Goal: Contribute content: Add original content to the website for others to see

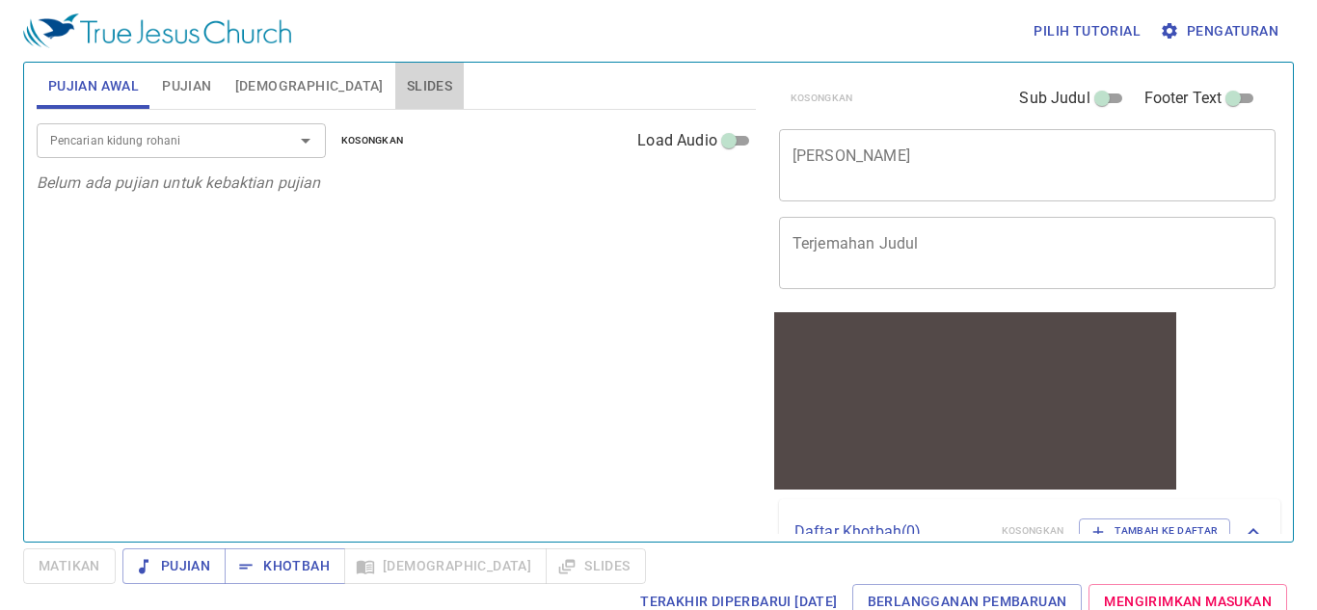
click at [407, 78] on span "Slides" at bounding box center [429, 86] width 45 height 24
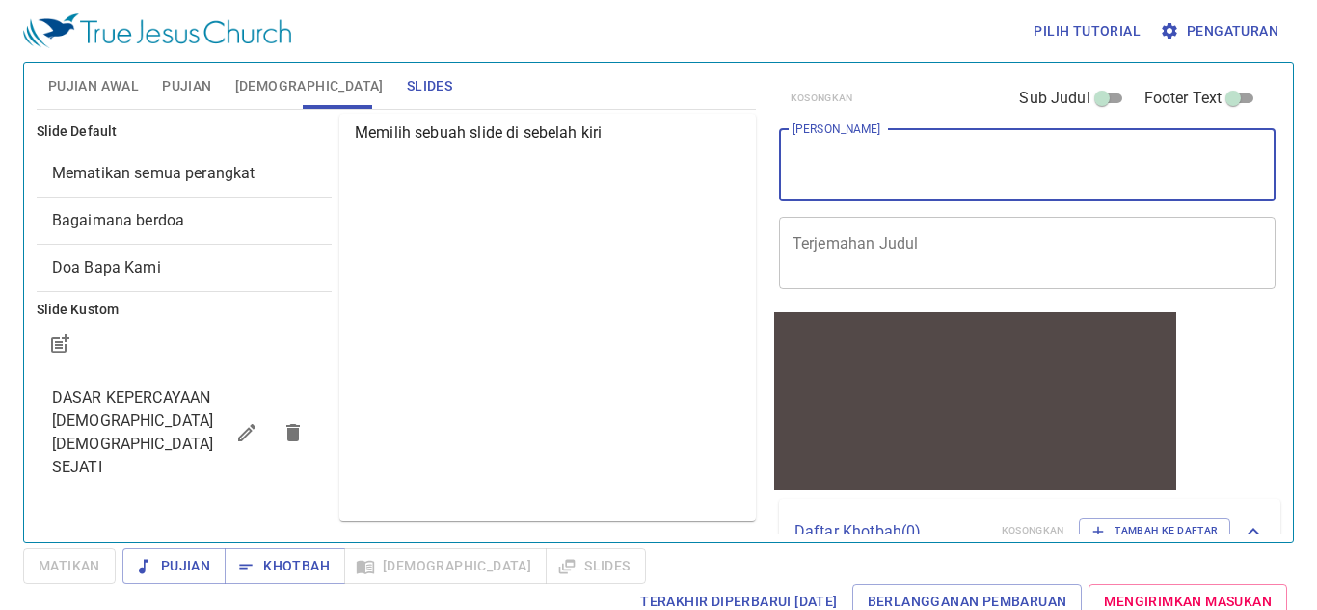
click at [873, 168] on textarea "Judul Khotbah" at bounding box center [1027, 165] width 470 height 37
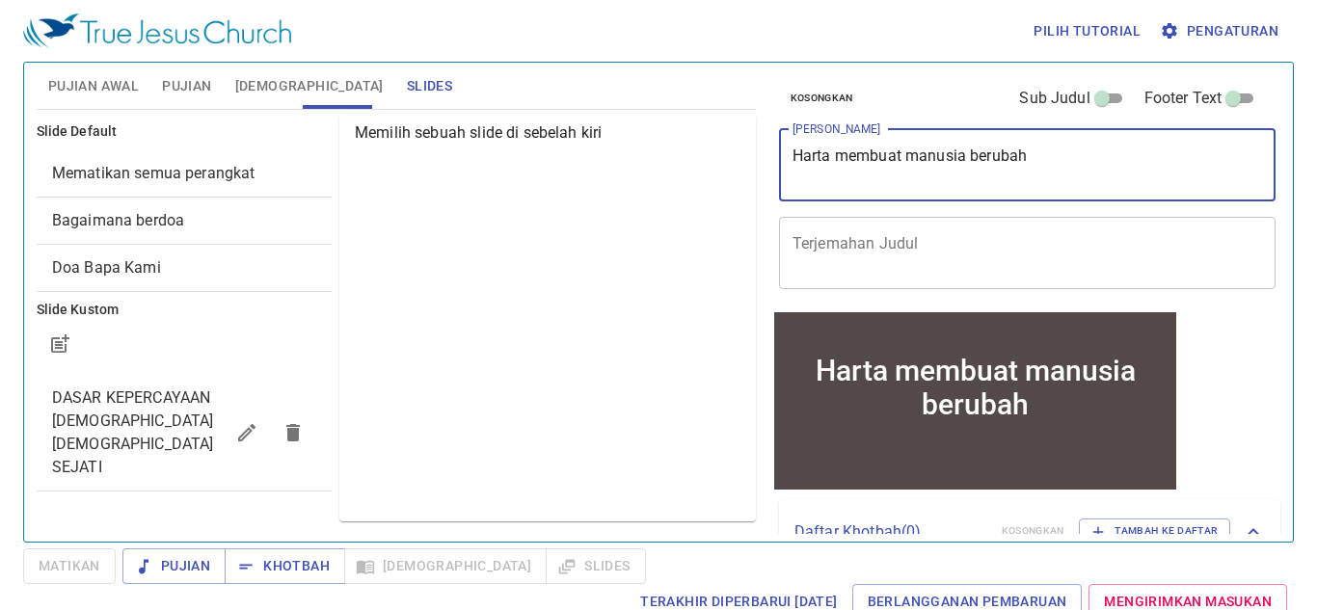
type textarea "Harta membuat manusia berubah"
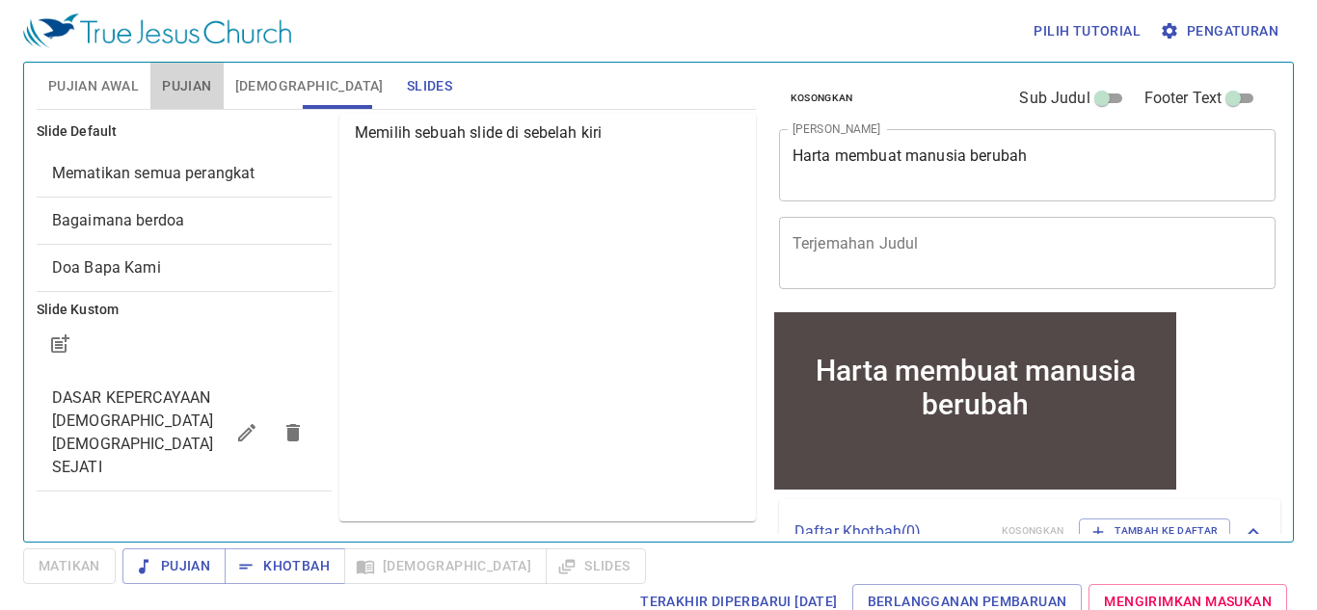
click at [190, 79] on span "Pujian" at bounding box center [186, 86] width 49 height 24
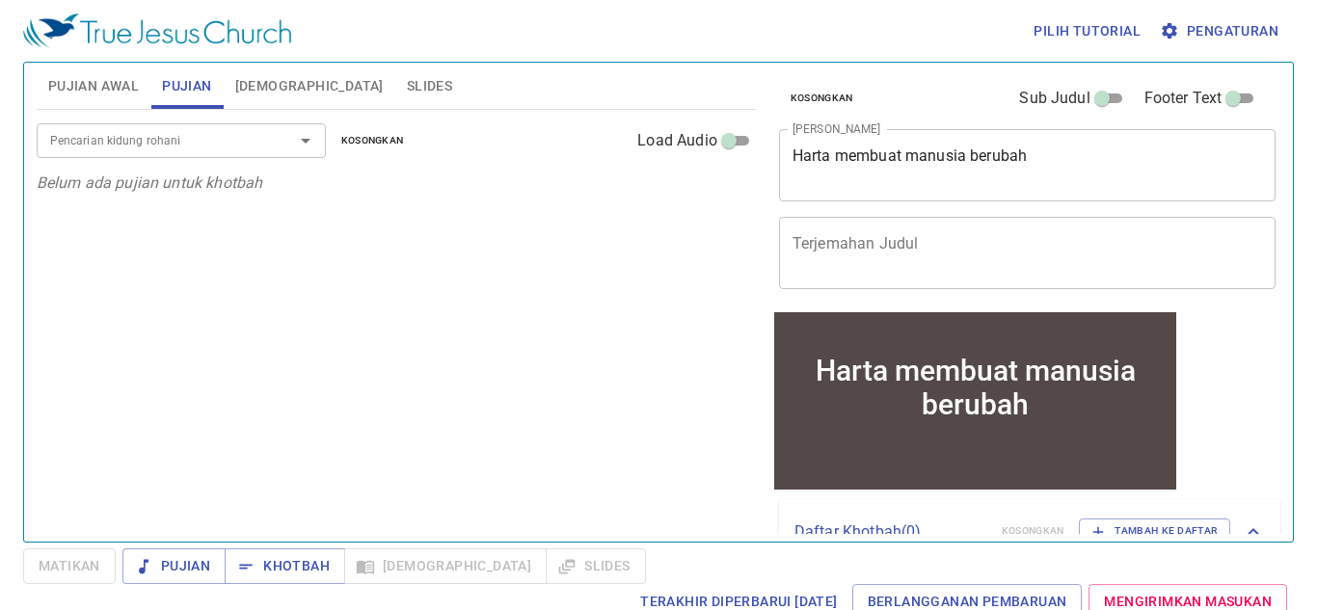
click at [172, 148] on input "Pencarian kidung rohani" at bounding box center [152, 140] width 221 height 22
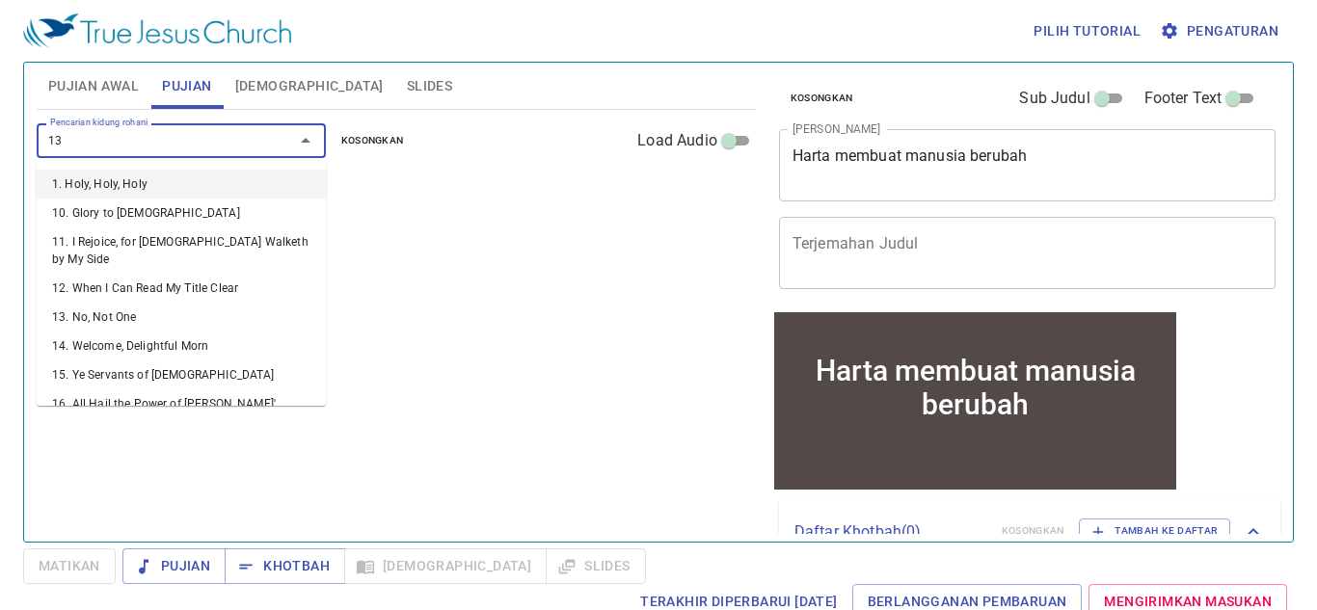
type input "131"
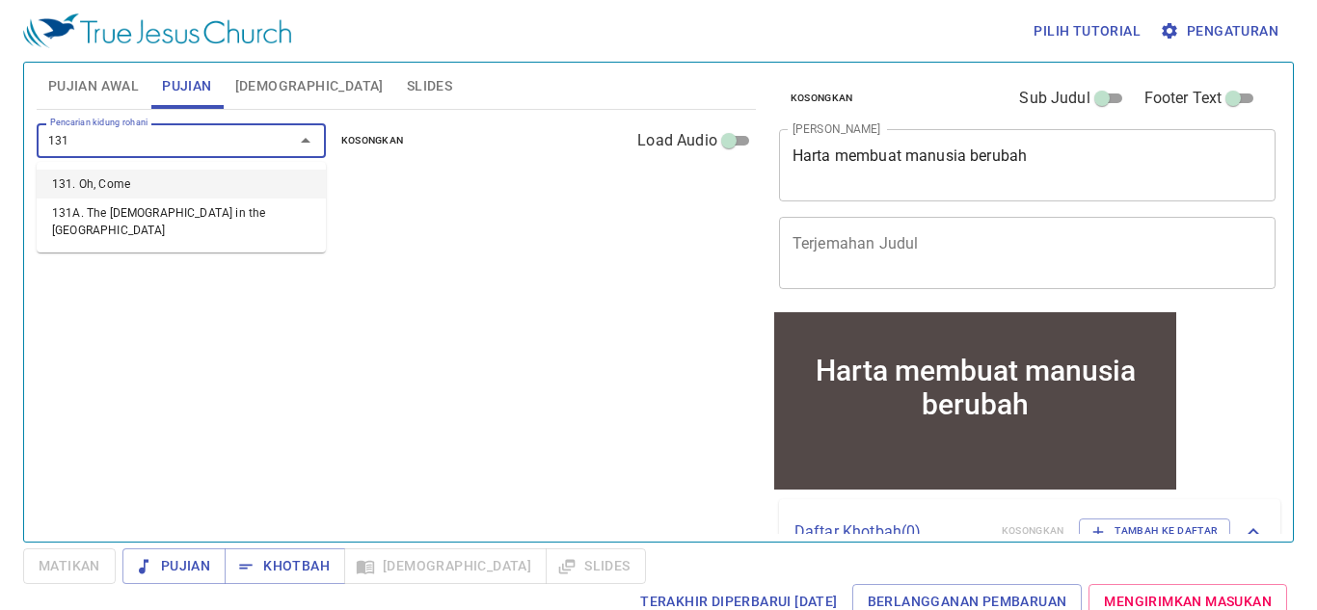
click at [115, 173] on li "131. Oh, Come" at bounding box center [181, 184] width 289 height 29
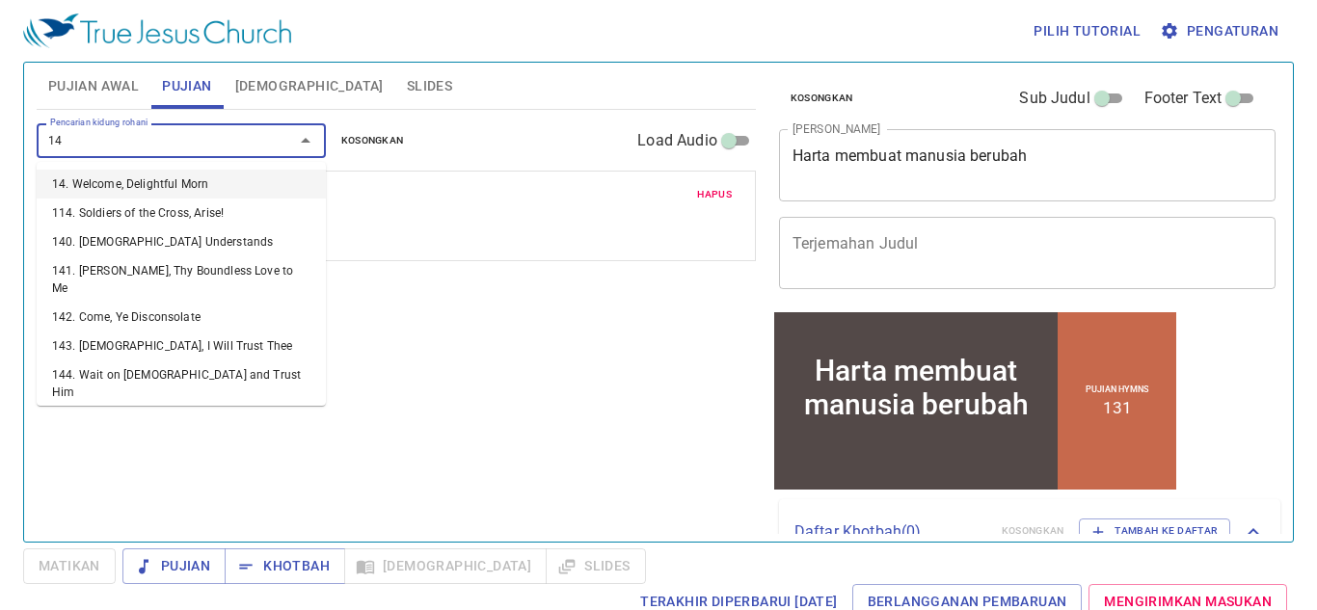
type input "141"
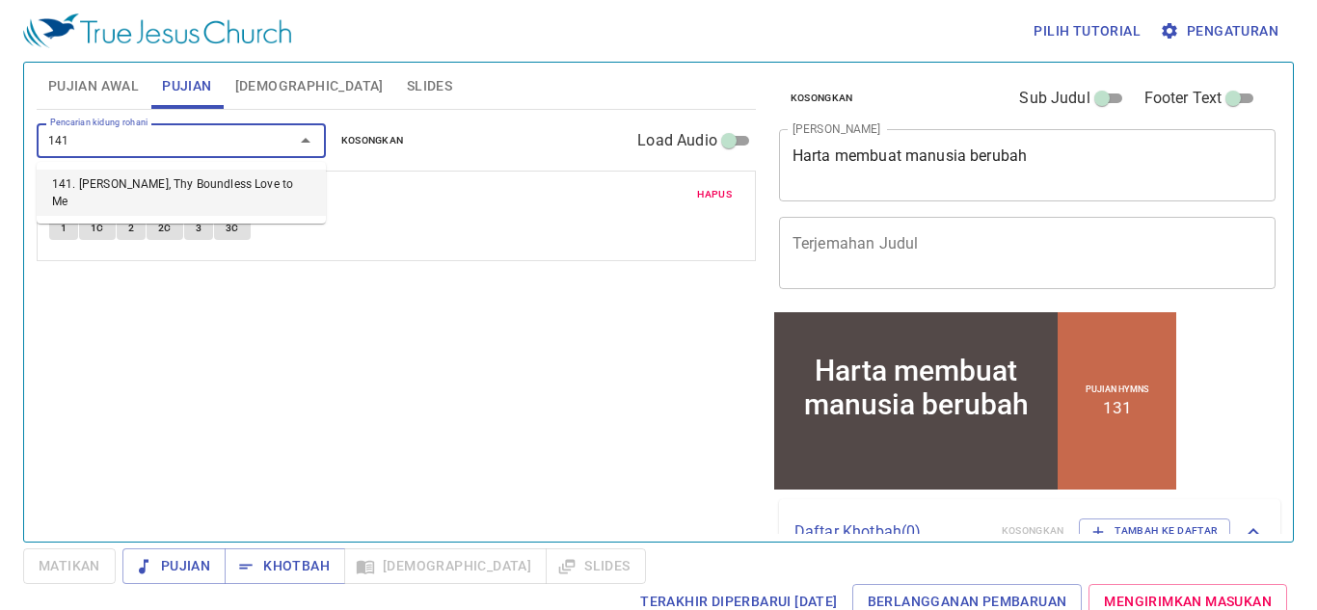
click at [174, 184] on li "141. Jesus, Thy Boundless Love to Me" at bounding box center [181, 193] width 289 height 46
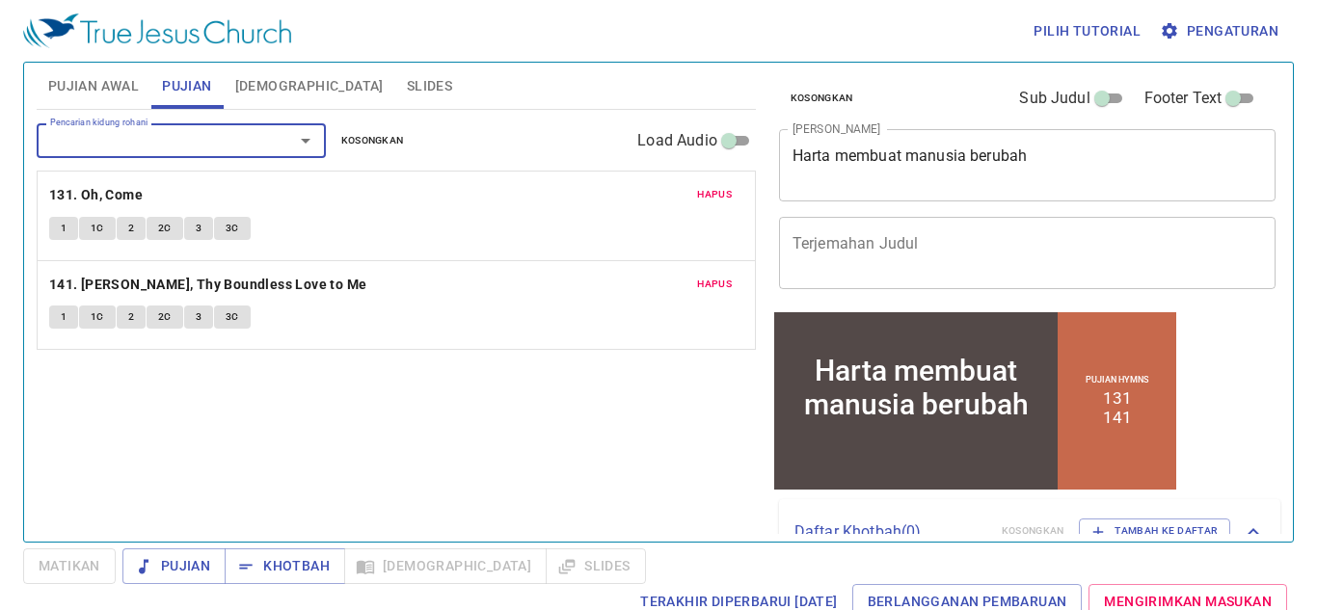
click at [70, 86] on span "Pujian Awal" at bounding box center [93, 86] width 91 height 24
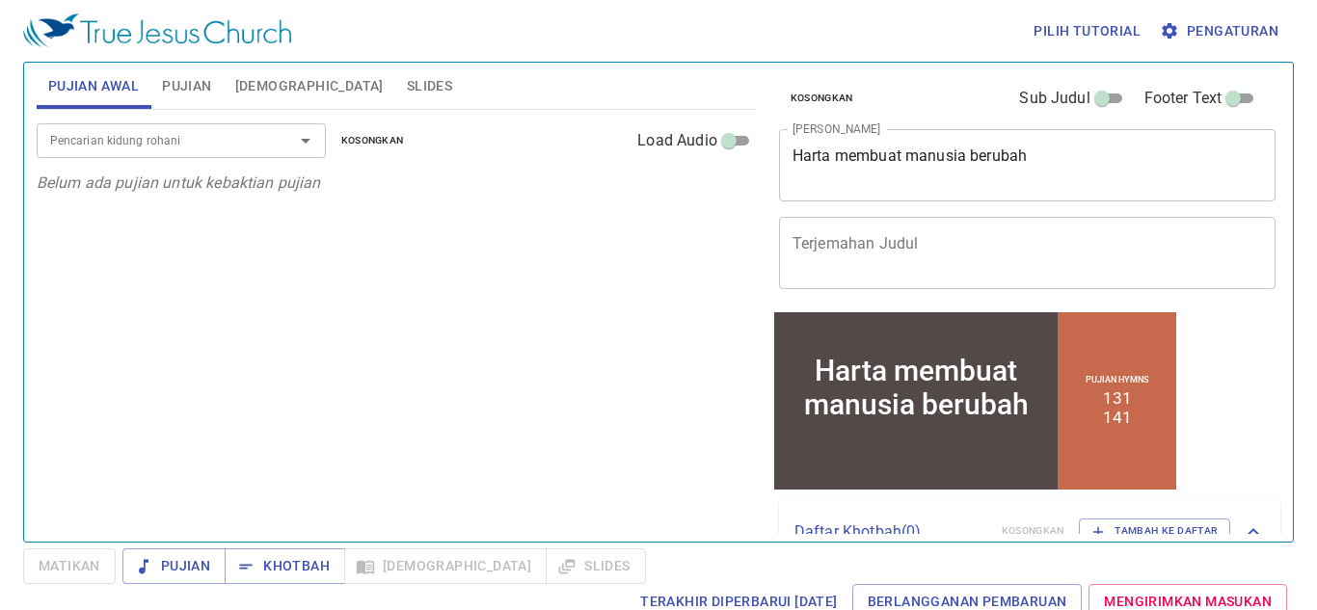
click at [407, 86] on span "Slides" at bounding box center [429, 86] width 45 height 24
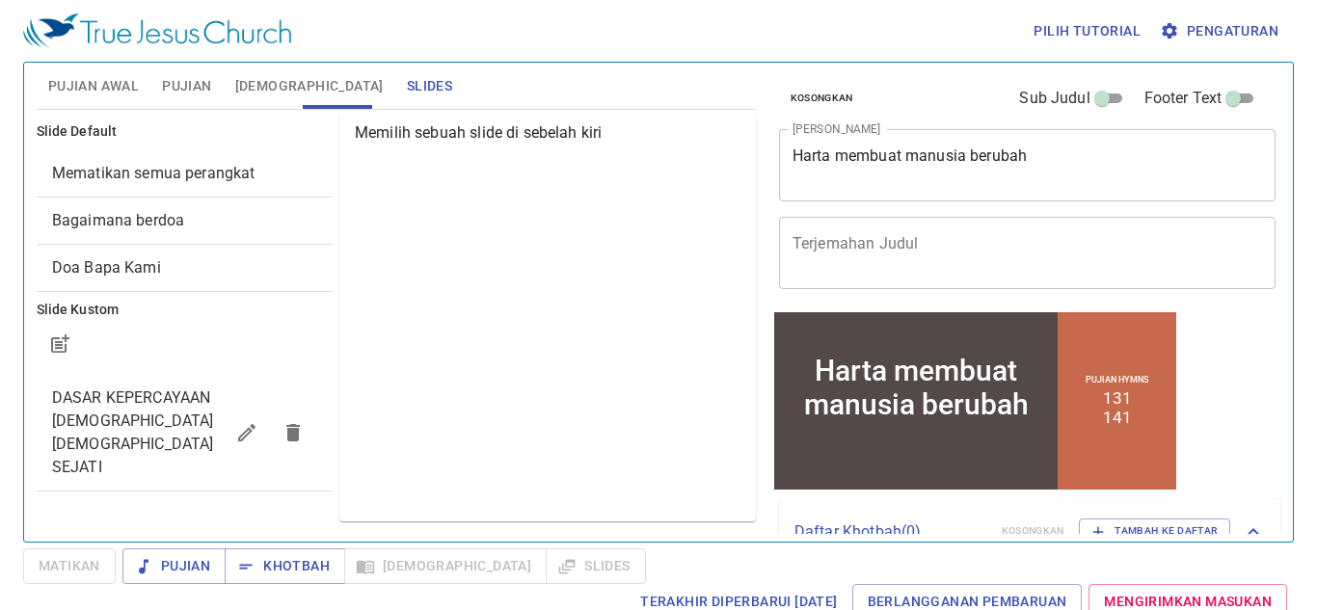
click at [851, 159] on textarea "Harta membuat manusia berubah" at bounding box center [1027, 165] width 470 height 37
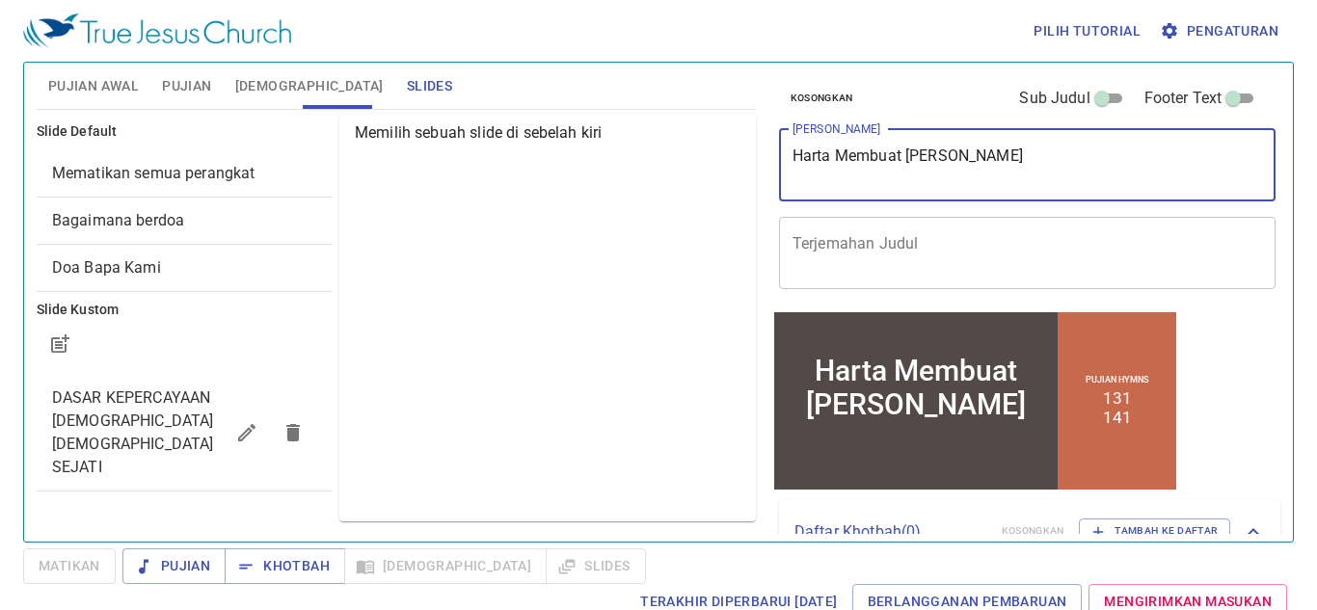
type textarea "Harta Membuat Manusia Berubah"
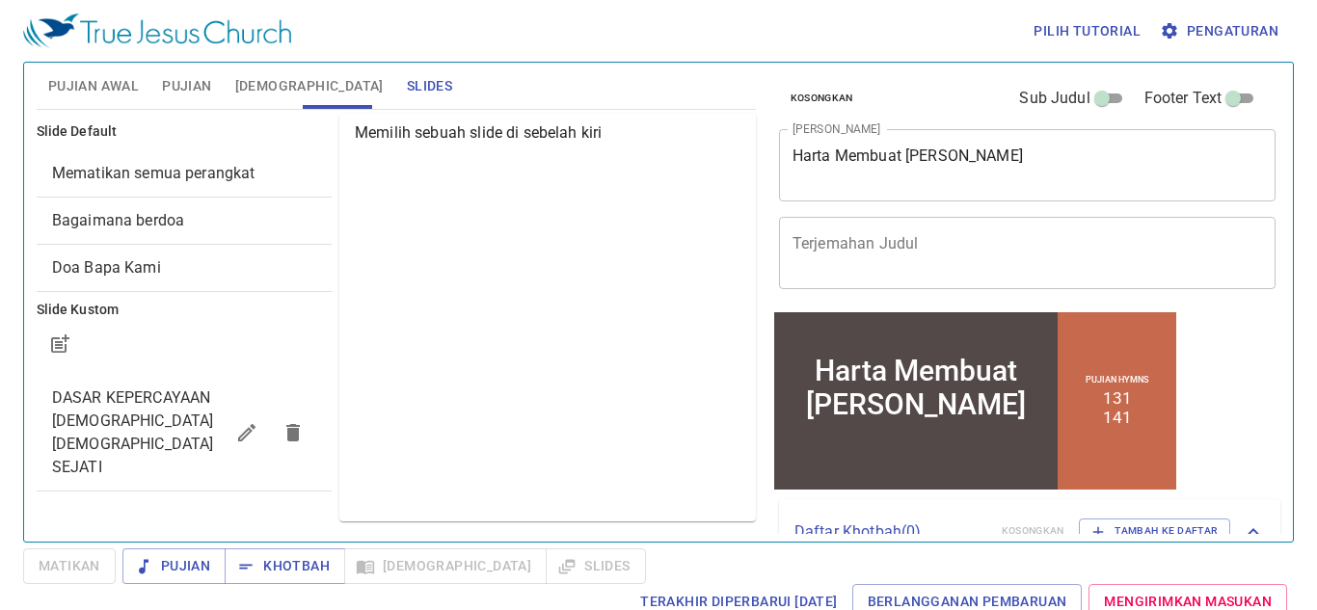
click at [1312, 18] on div "Pilih tutorial Pengaturan Pujian Awal Pujian Alkitab Slides Pencarian kidung ro…" at bounding box center [658, 305] width 1317 height 610
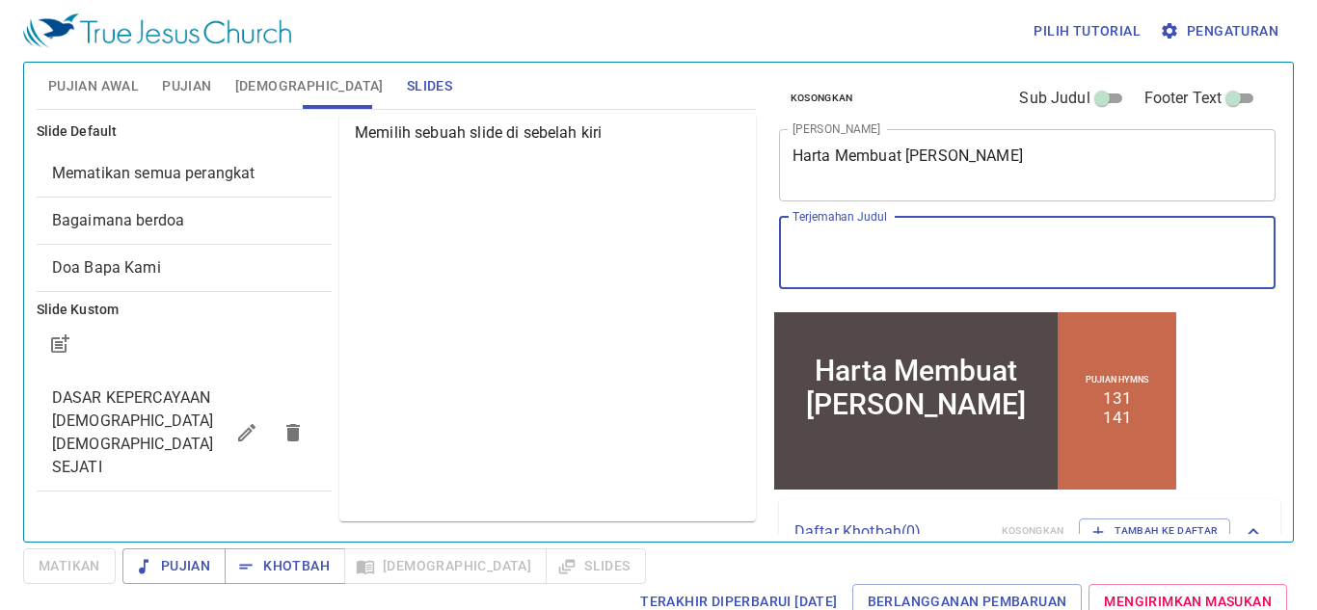
click at [832, 252] on textarea "Terjemahan Judul" at bounding box center [1027, 252] width 470 height 37
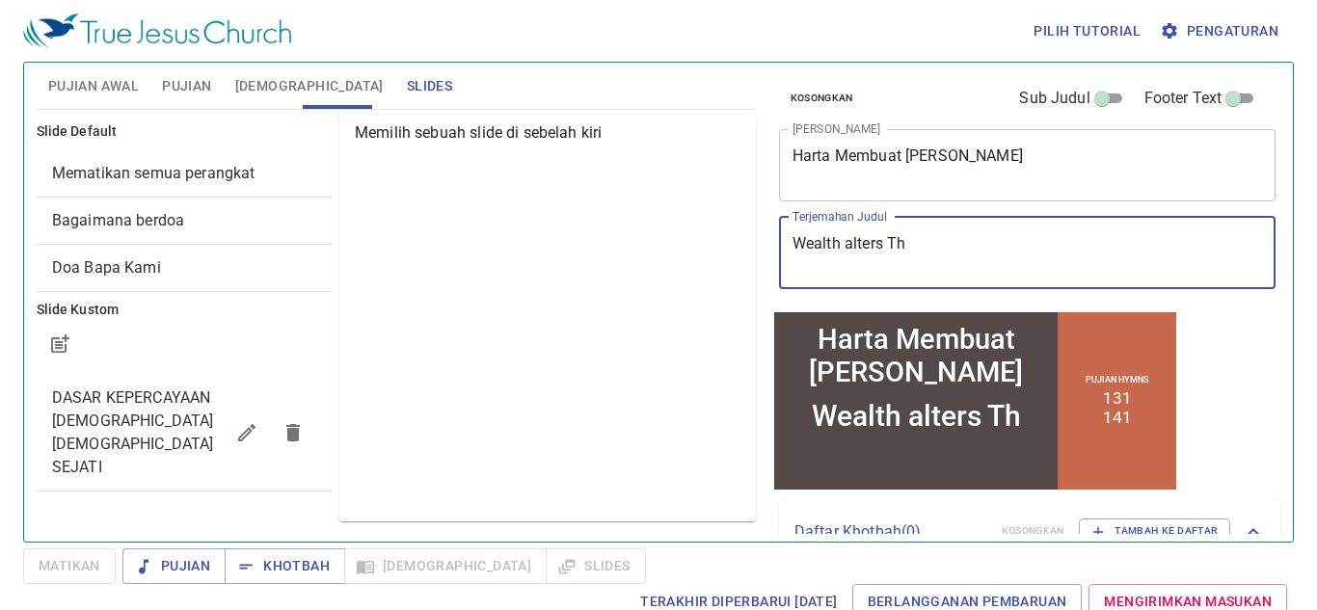
type textarea "Wealth alters The"
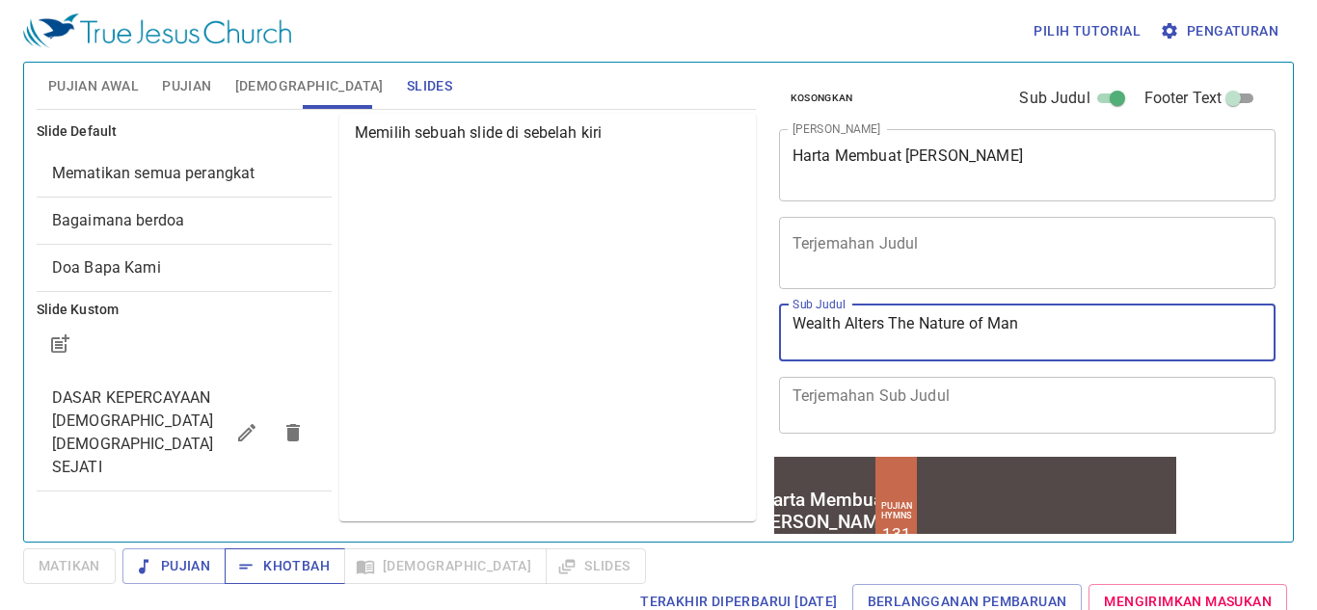
scroll to position [184, 0]
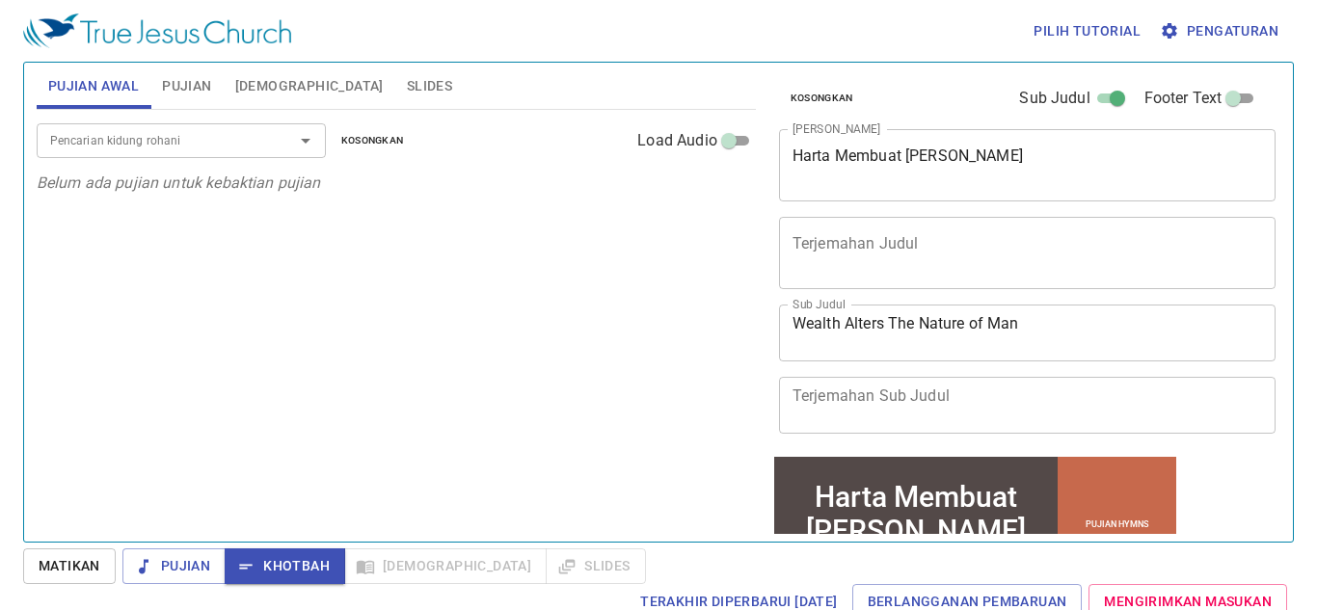
scroll to position [184, 0]
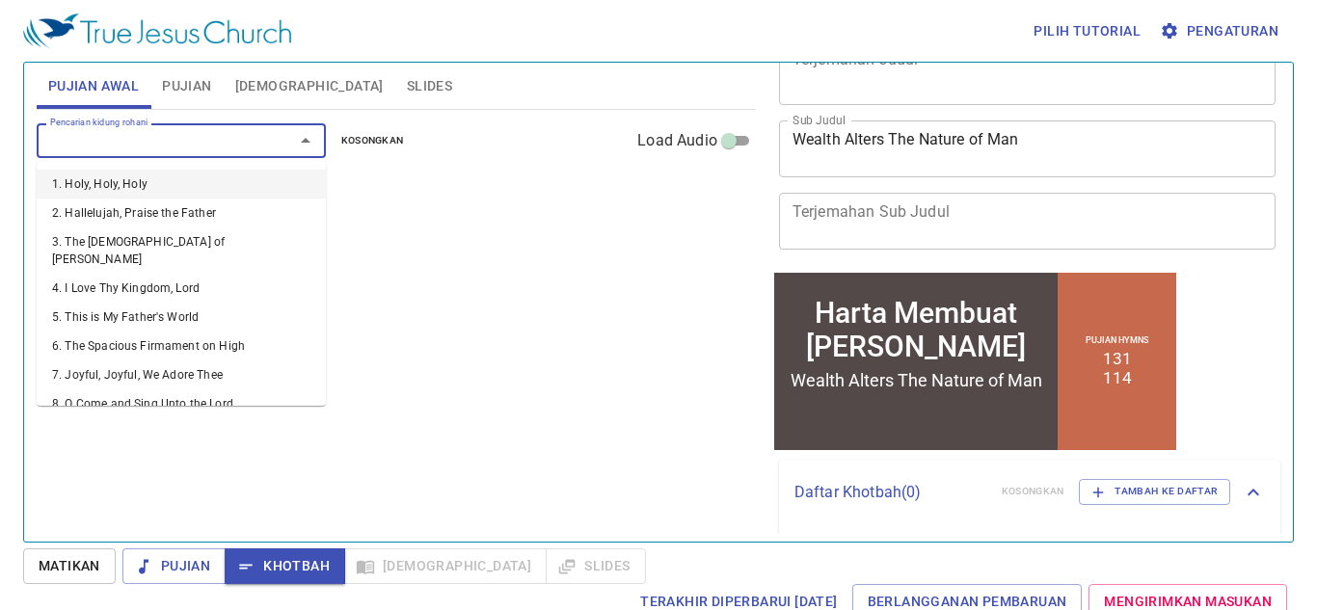
click at [119, 145] on input "Pencarian kidung rohani" at bounding box center [152, 140] width 221 height 22
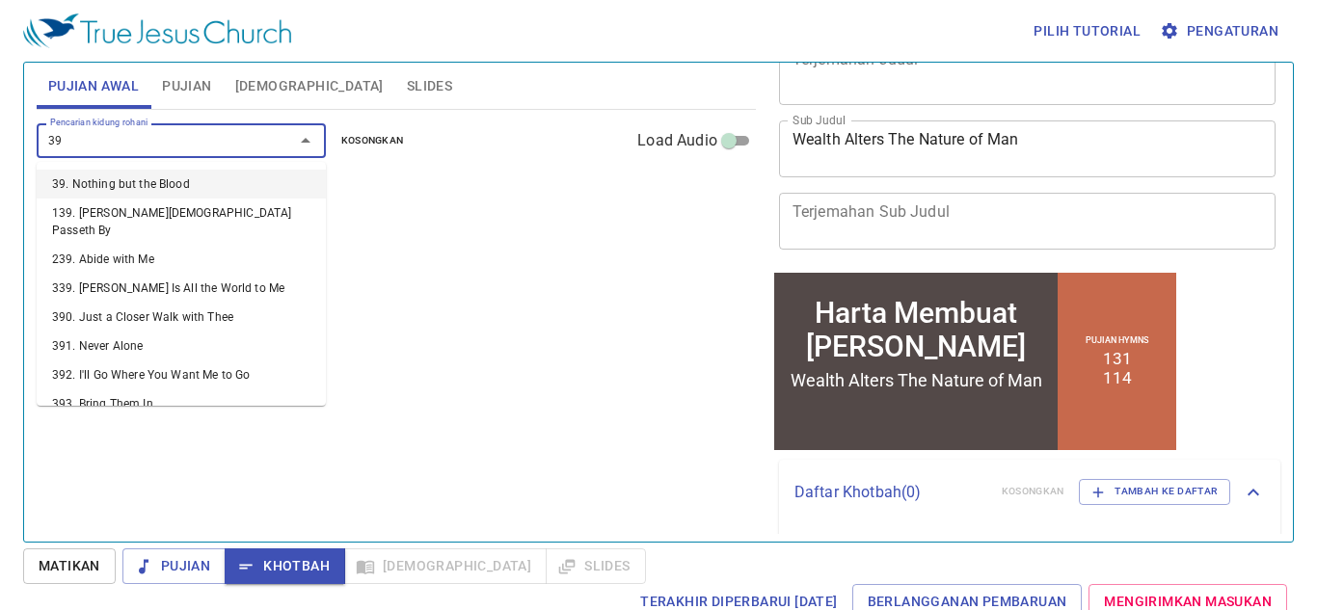
type input "393"
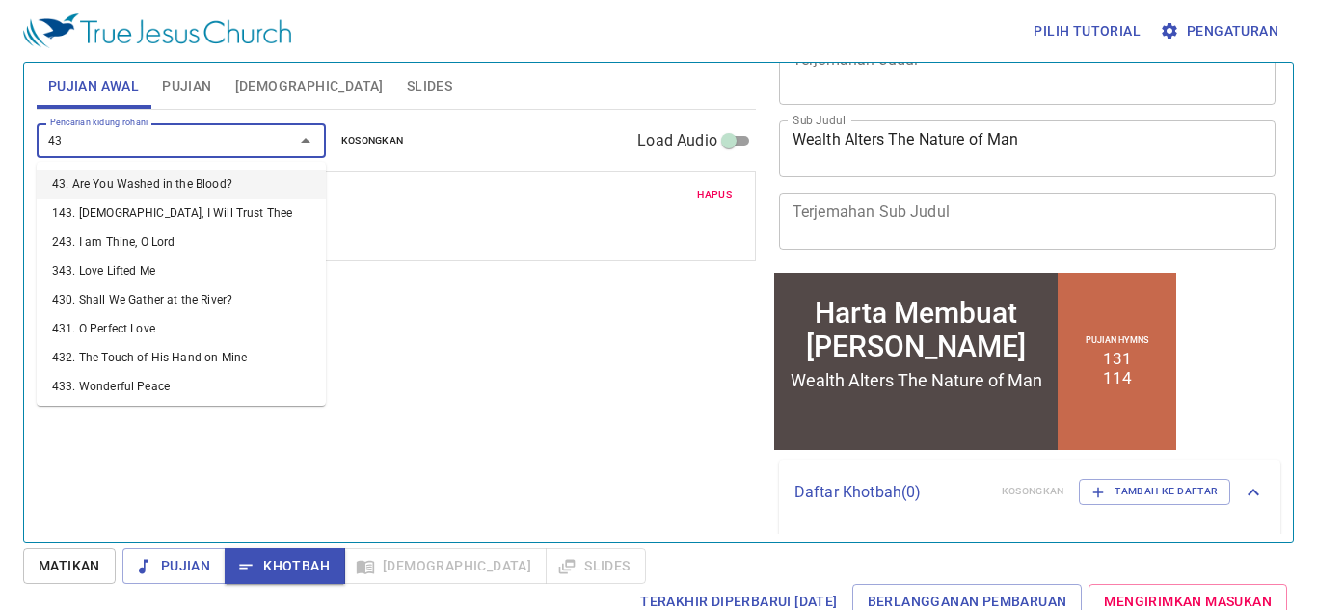
type input "436"
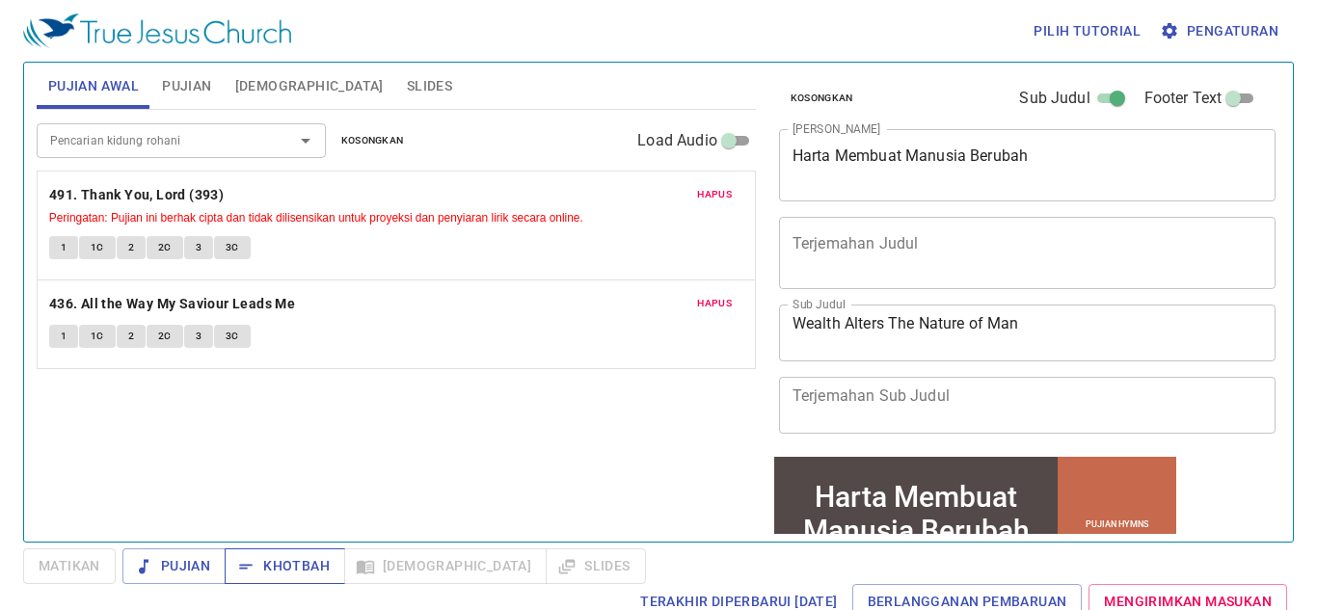
click at [282, 555] on span "Khotbah" at bounding box center [285, 566] width 90 height 24
drag, startPoint x: 189, startPoint y: 78, endPoint x: 201, endPoint y: 79, distance: 11.6
click at [192, 80] on span "Pujian" at bounding box center [186, 86] width 49 height 24
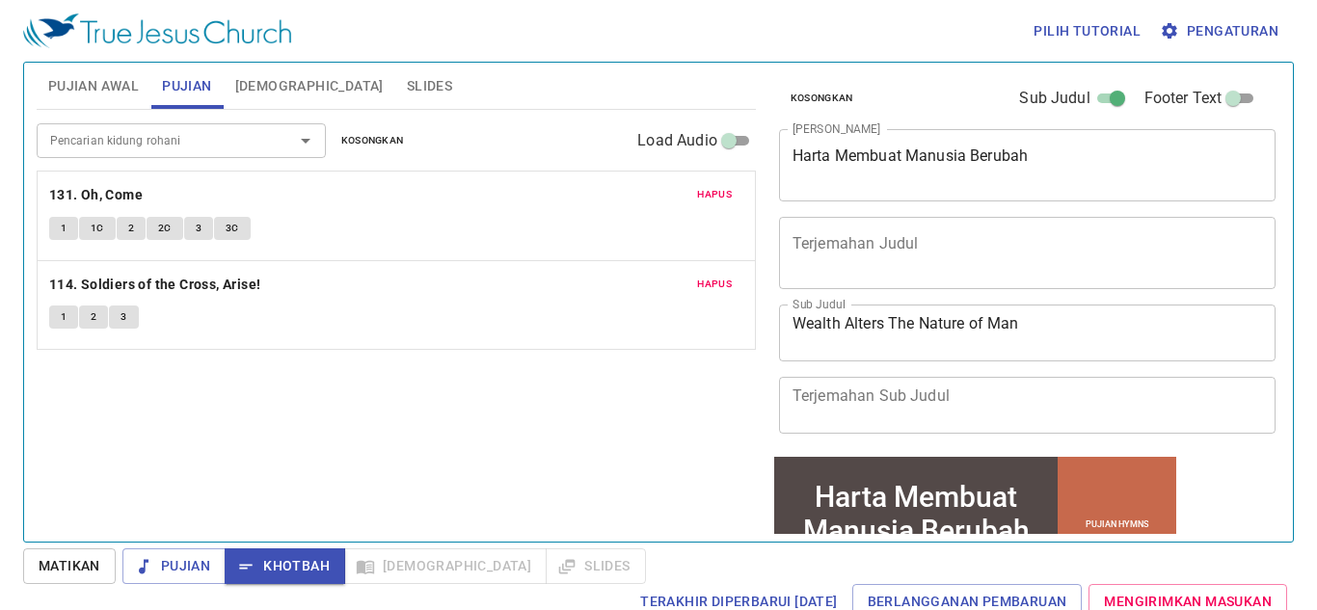
click at [282, 86] on span "[DEMOGRAPHIC_DATA]" at bounding box center [309, 86] width 148 height 24
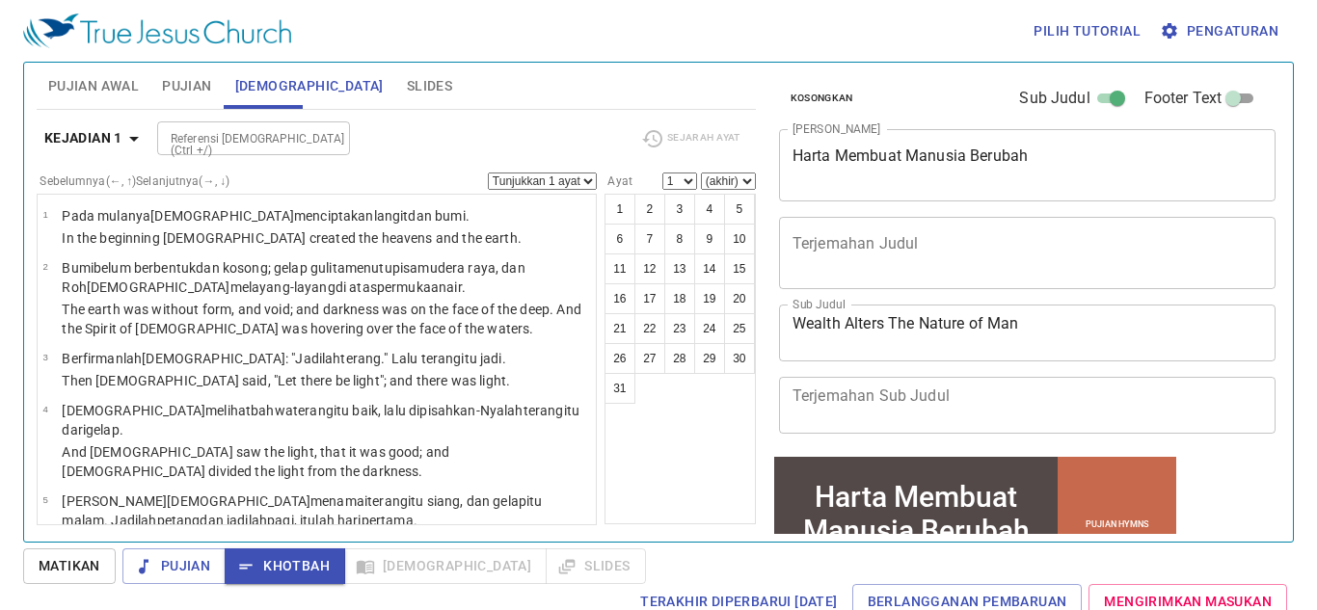
click at [407, 89] on span "Slides" at bounding box center [429, 86] width 45 height 24
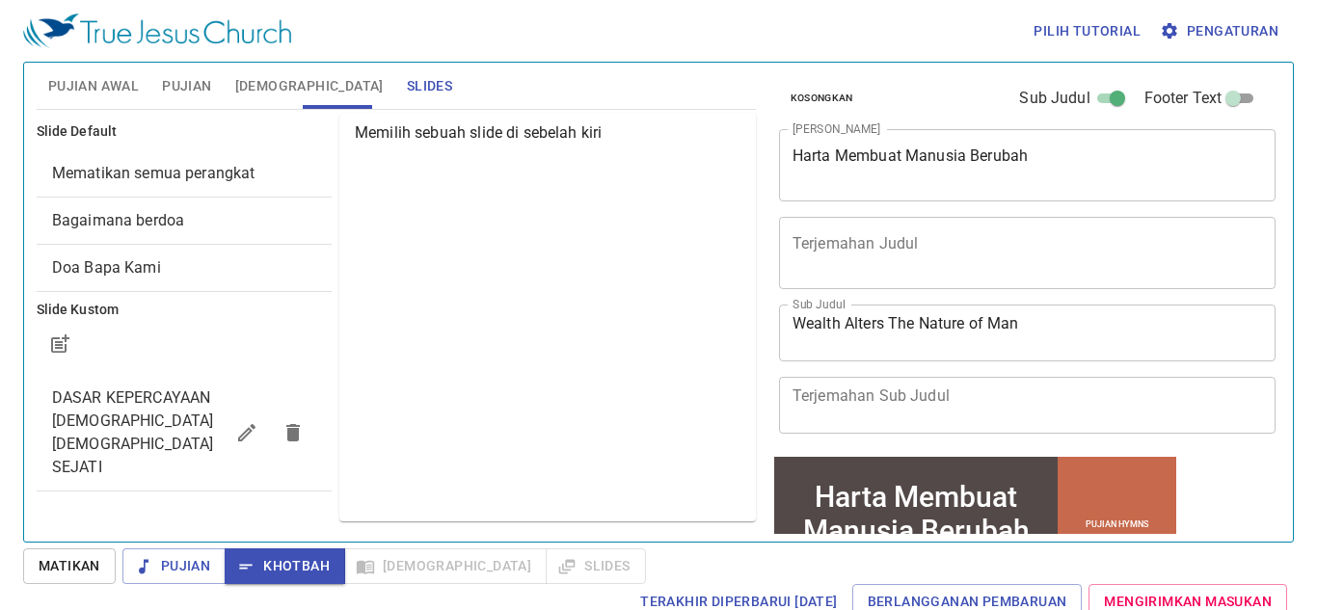
click at [286, 82] on span "[DEMOGRAPHIC_DATA]" at bounding box center [309, 86] width 148 height 24
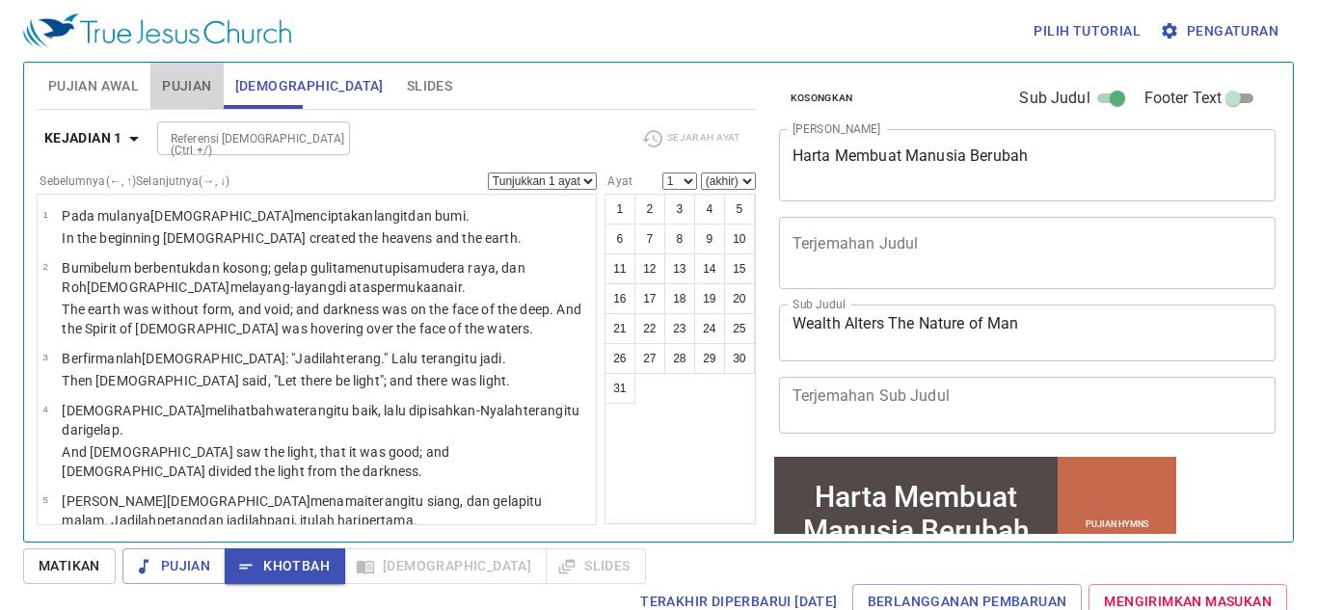
click at [205, 91] on span "Pujian" at bounding box center [186, 86] width 49 height 24
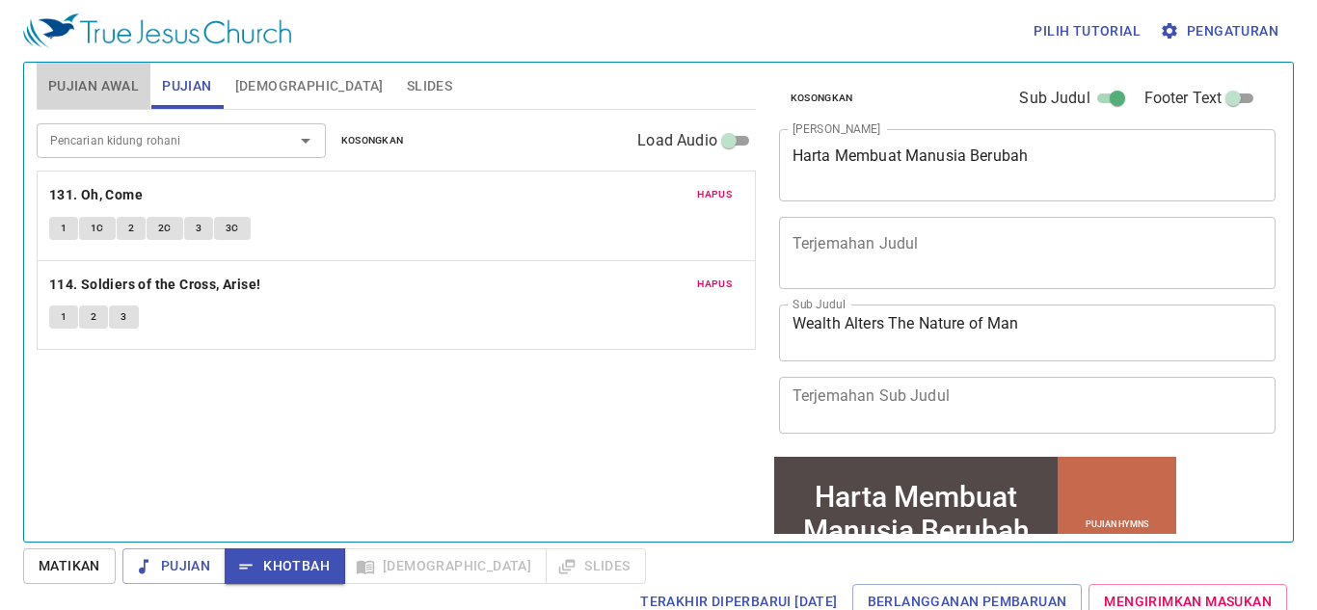
click at [132, 86] on span "Pujian Awal" at bounding box center [93, 86] width 91 height 24
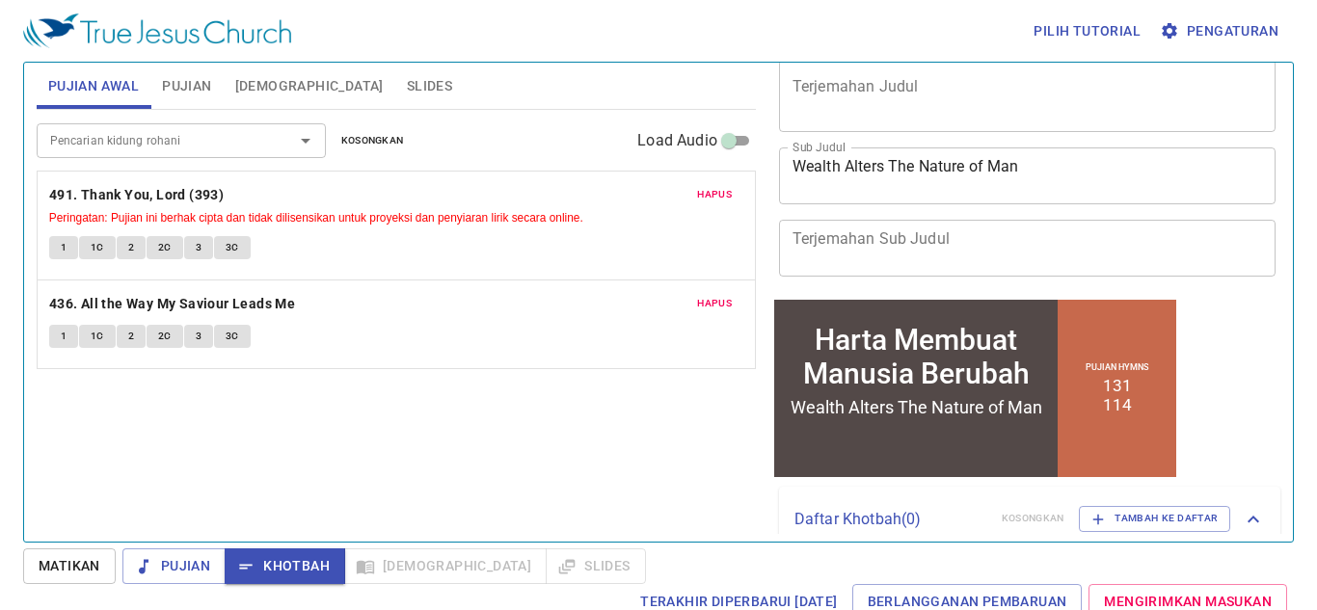
scroll to position [236, 0]
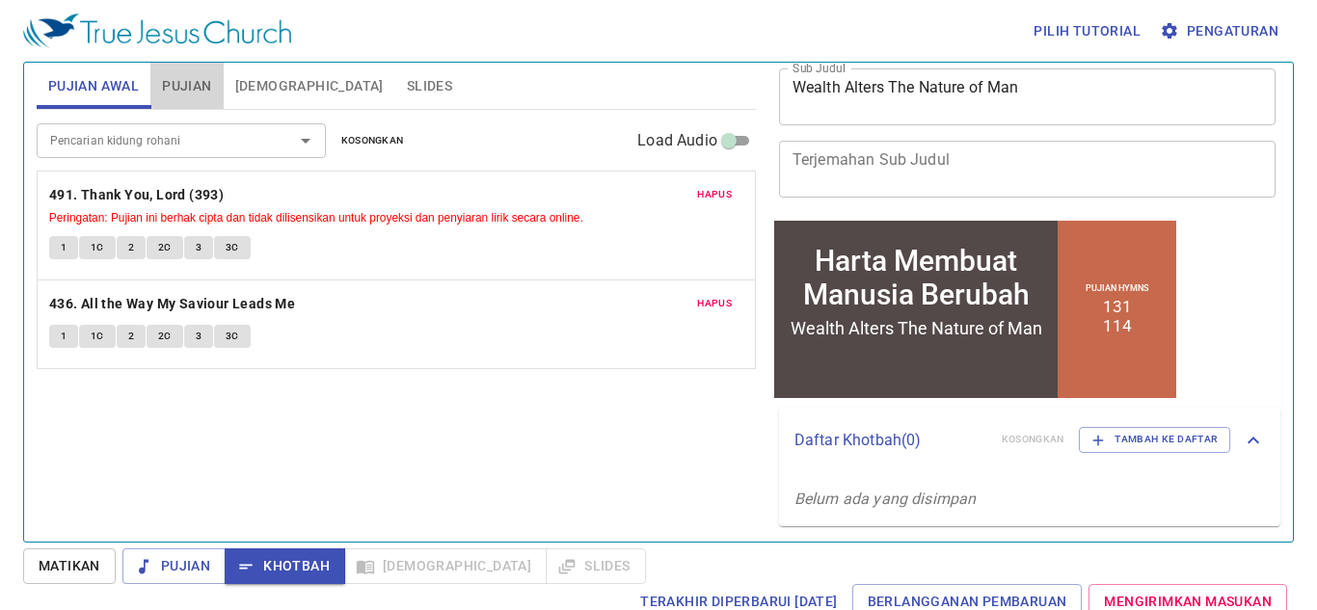
click at [198, 92] on span "Pujian" at bounding box center [186, 86] width 49 height 24
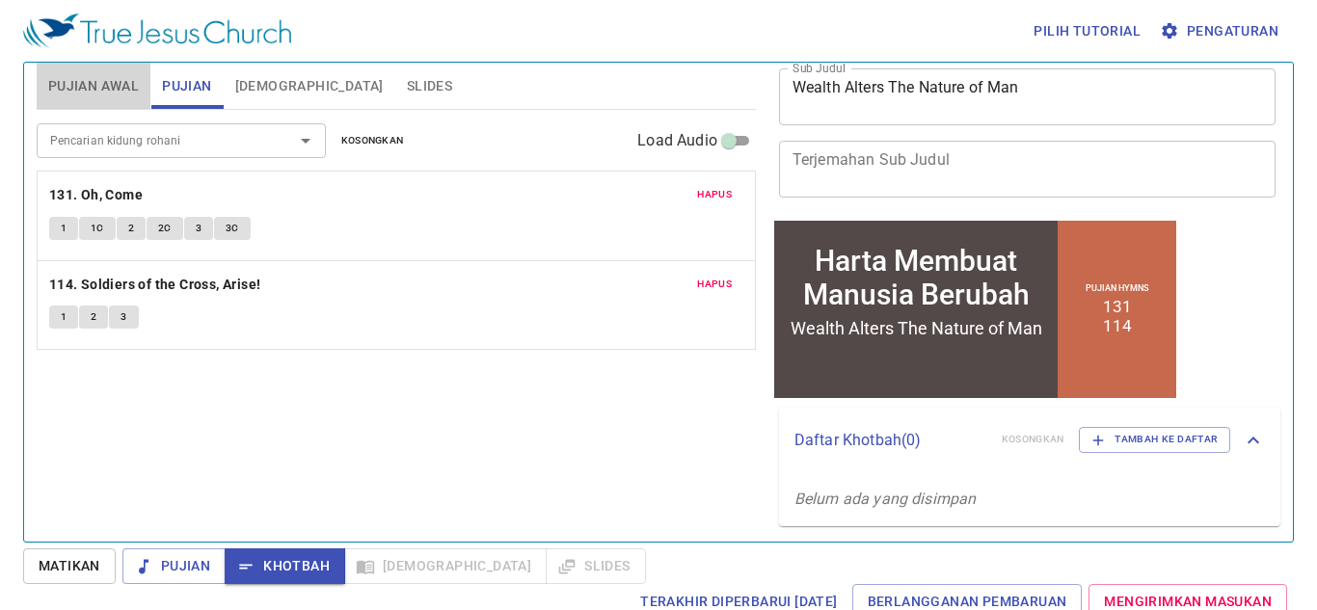
click at [92, 73] on button "Pujian Awal" at bounding box center [94, 86] width 114 height 46
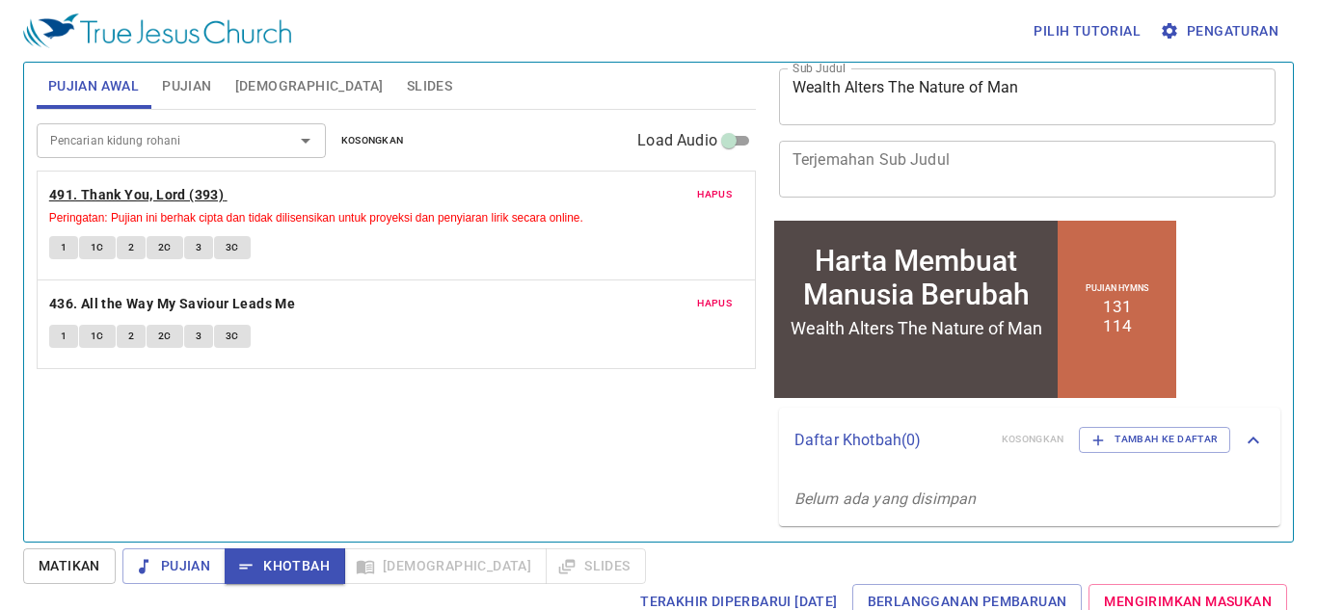
click at [74, 198] on b "491. Thank You, Lord (393)" at bounding box center [136, 195] width 175 height 24
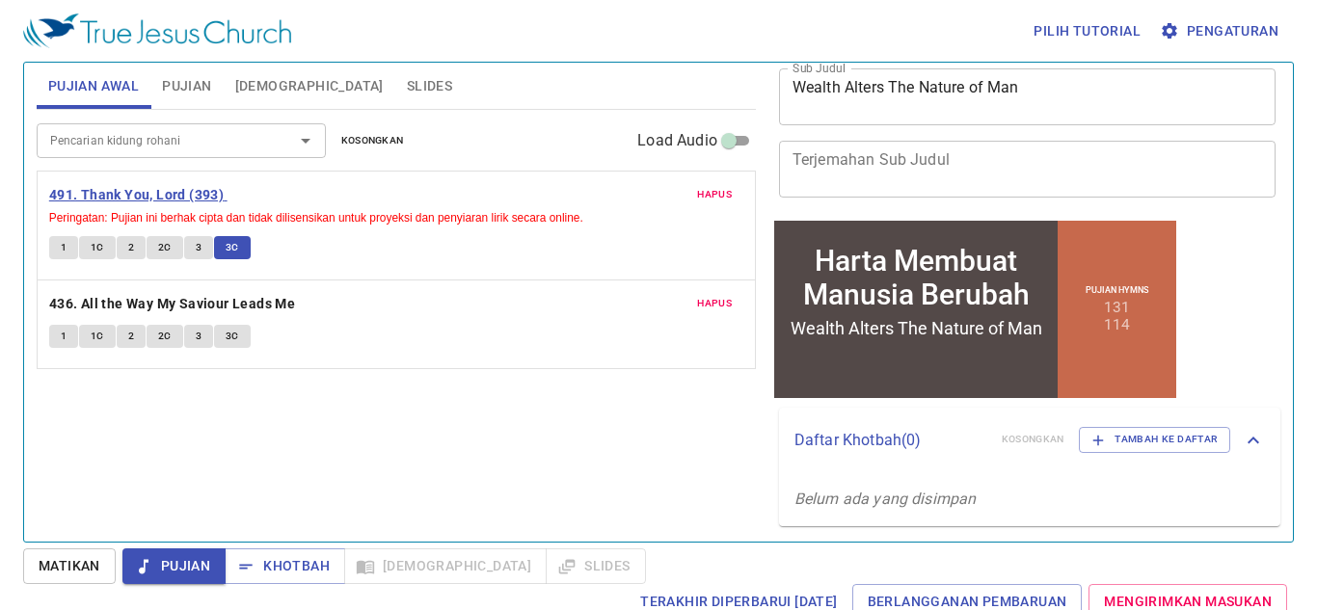
click at [164, 197] on b "491. Thank You, Lord (393)" at bounding box center [136, 195] width 175 height 24
click at [407, 82] on span "Slides" at bounding box center [429, 86] width 45 height 24
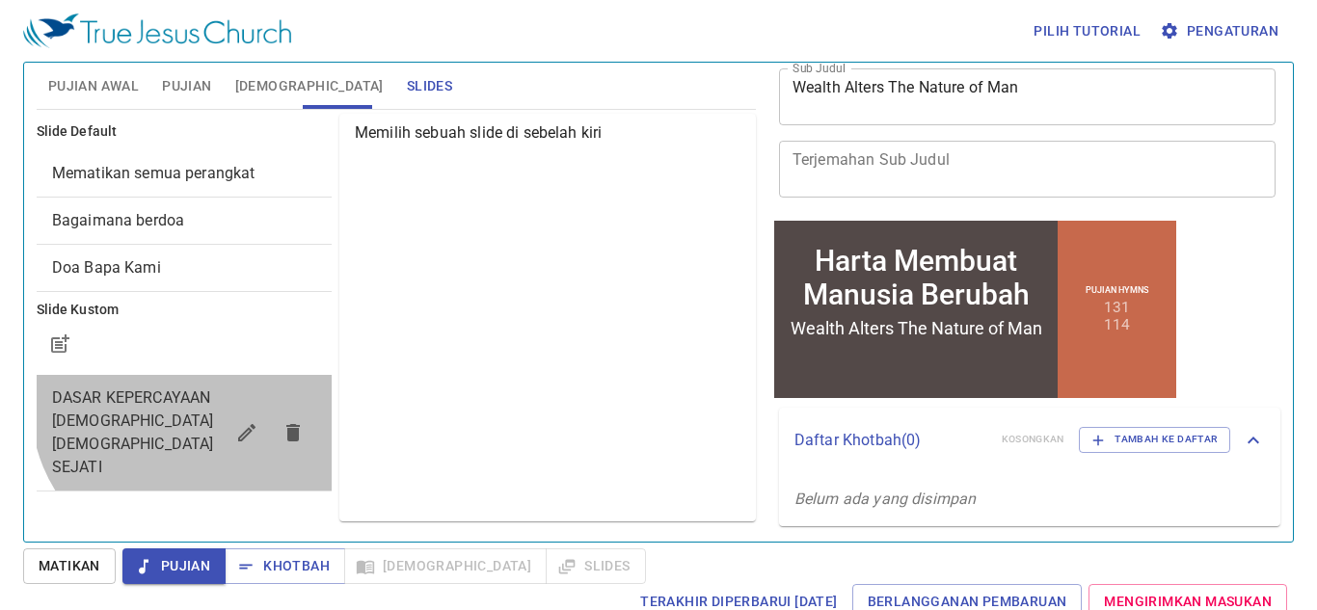
click at [196, 409] on span "DASAR KEPERCAYAAN [DEMOGRAPHIC_DATA] [DEMOGRAPHIC_DATA] SEJATI" at bounding box center [138, 433] width 172 height 93
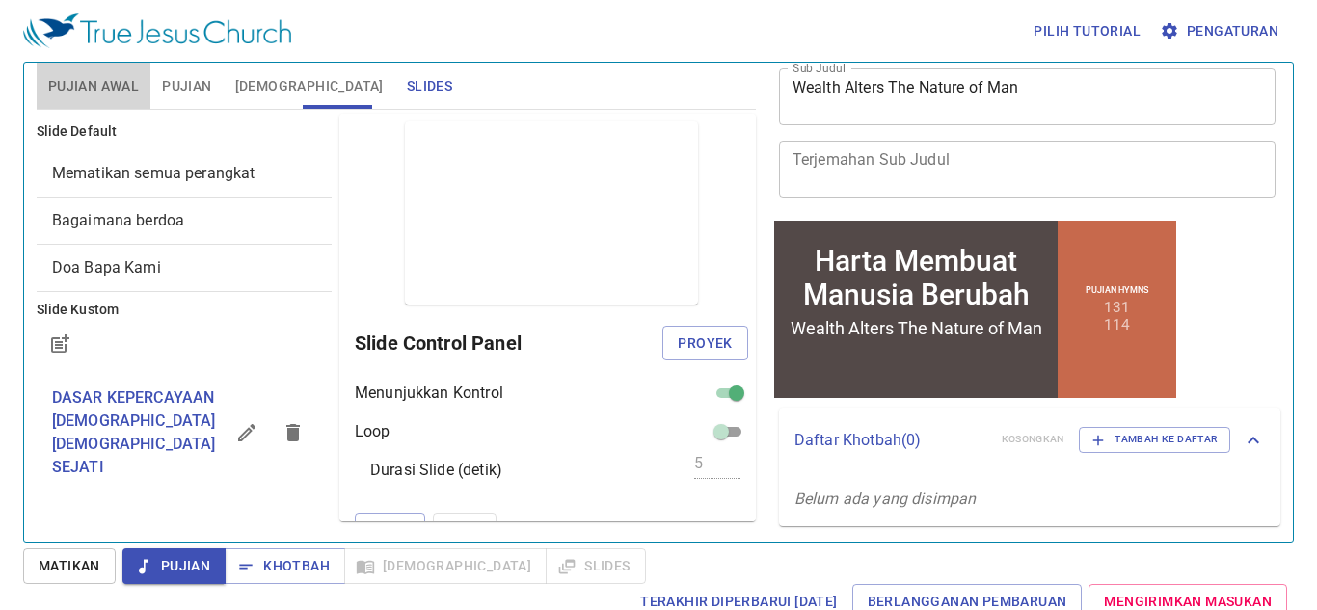
click at [103, 97] on button "Pujian Awal" at bounding box center [94, 86] width 114 height 46
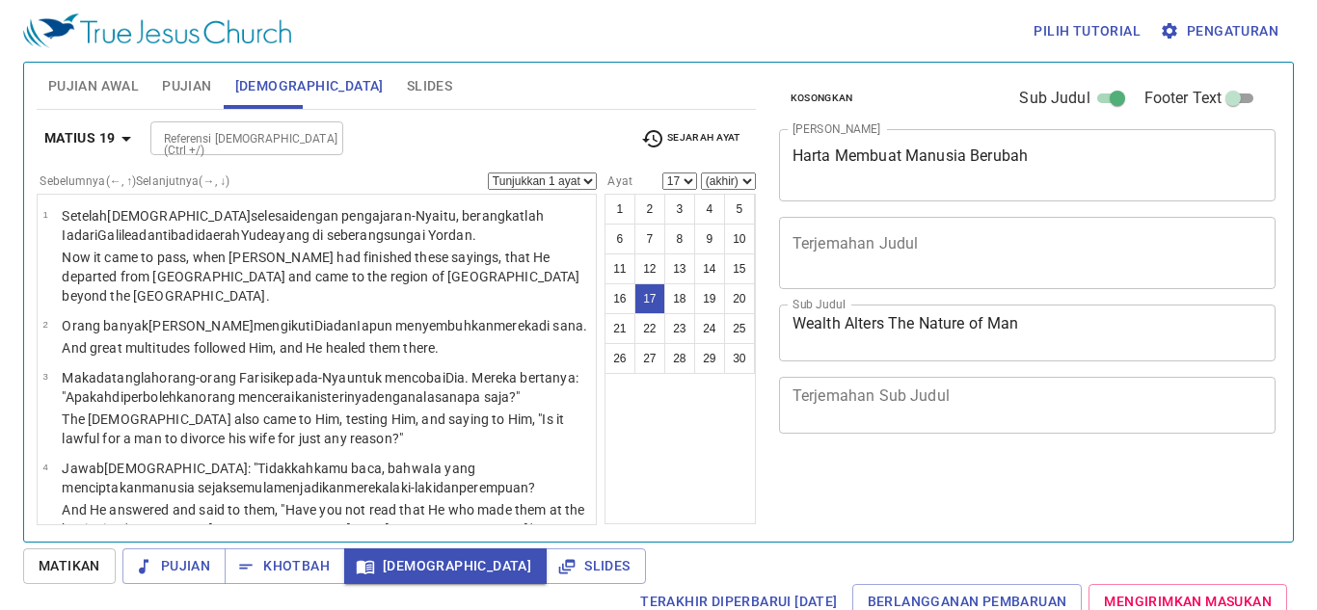
select select "17"
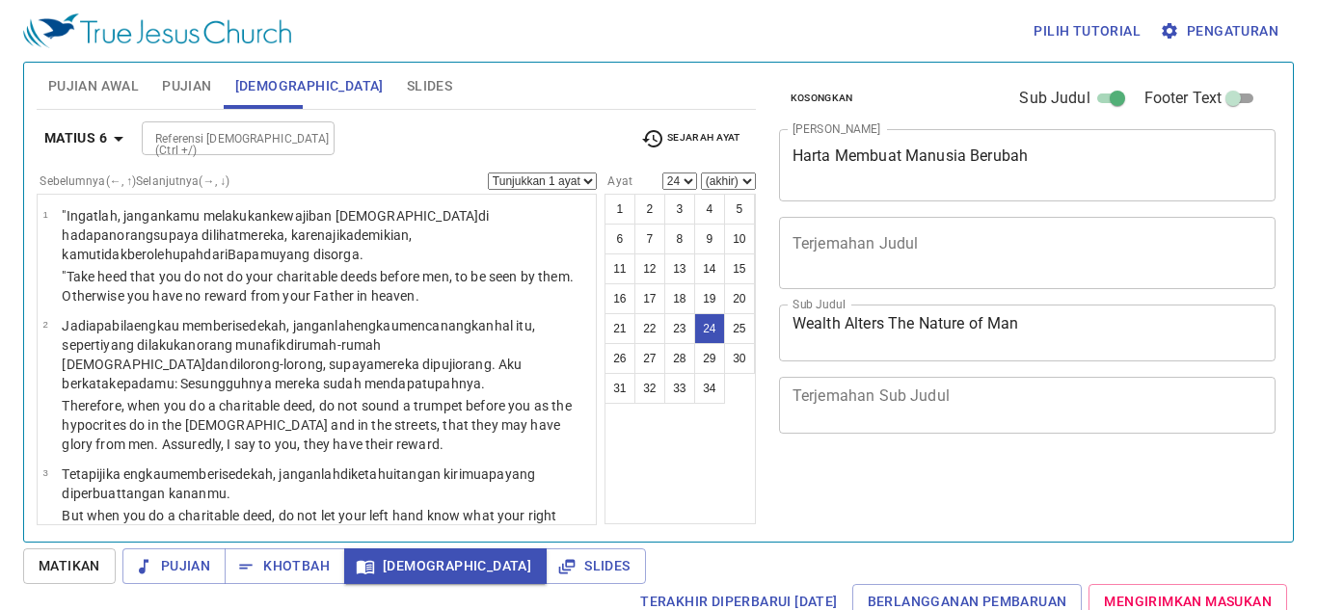
select select "24"
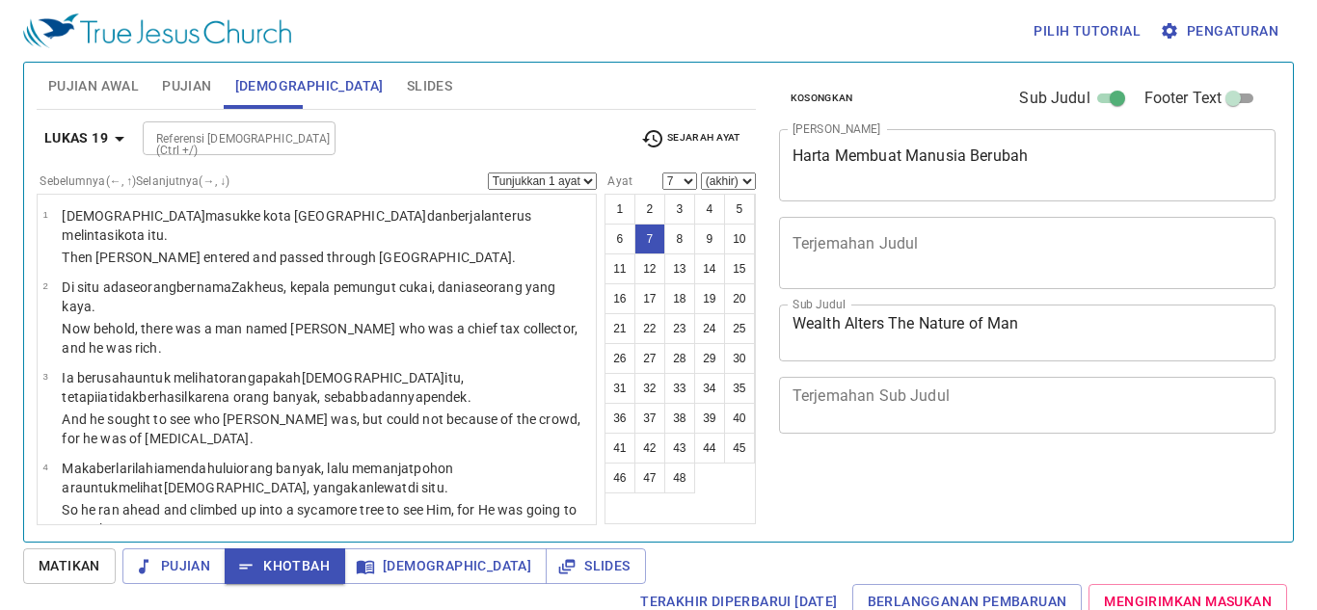
select select "7"
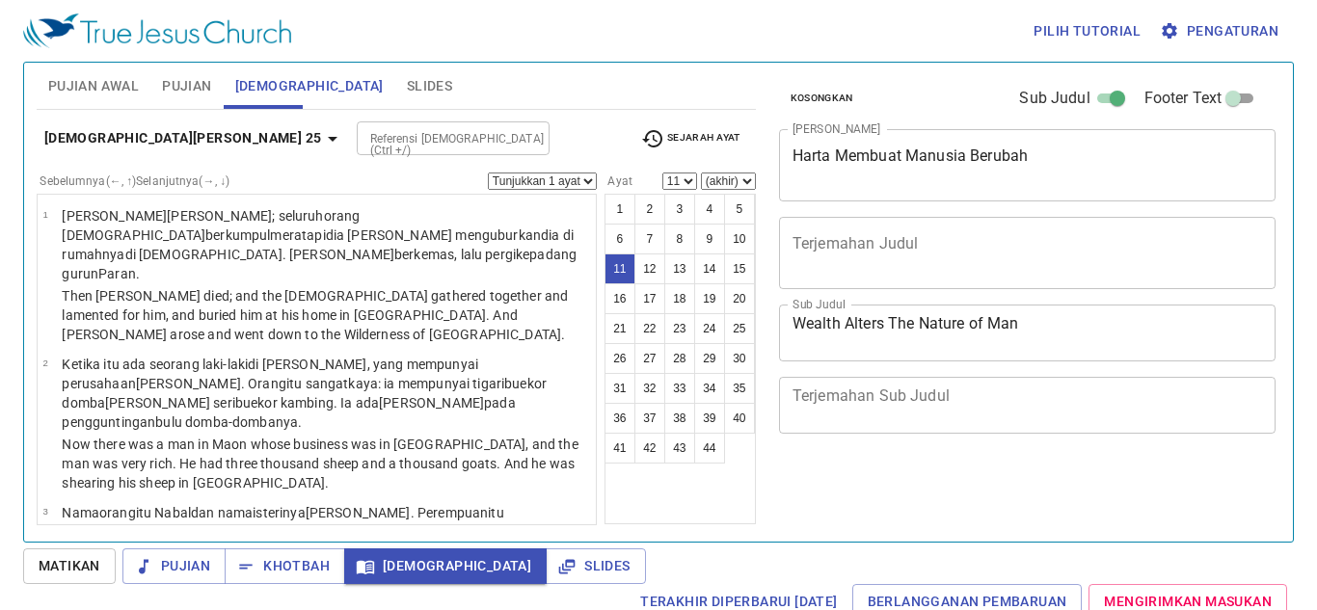
select select "11"
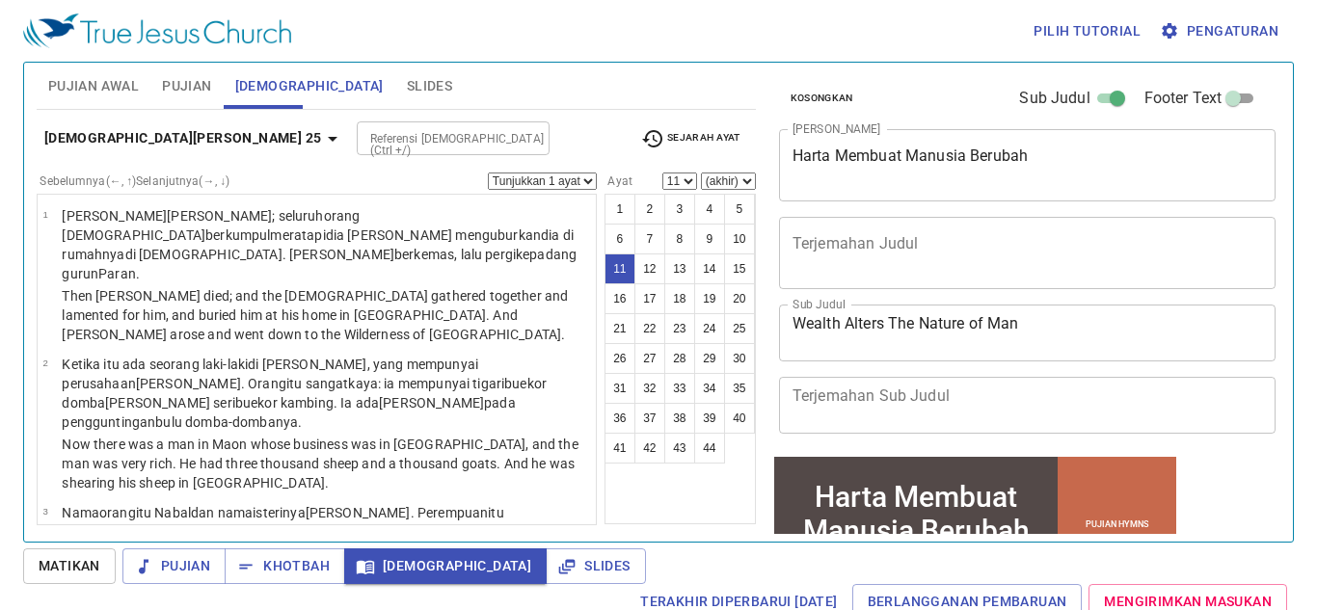
scroll to position [236, 0]
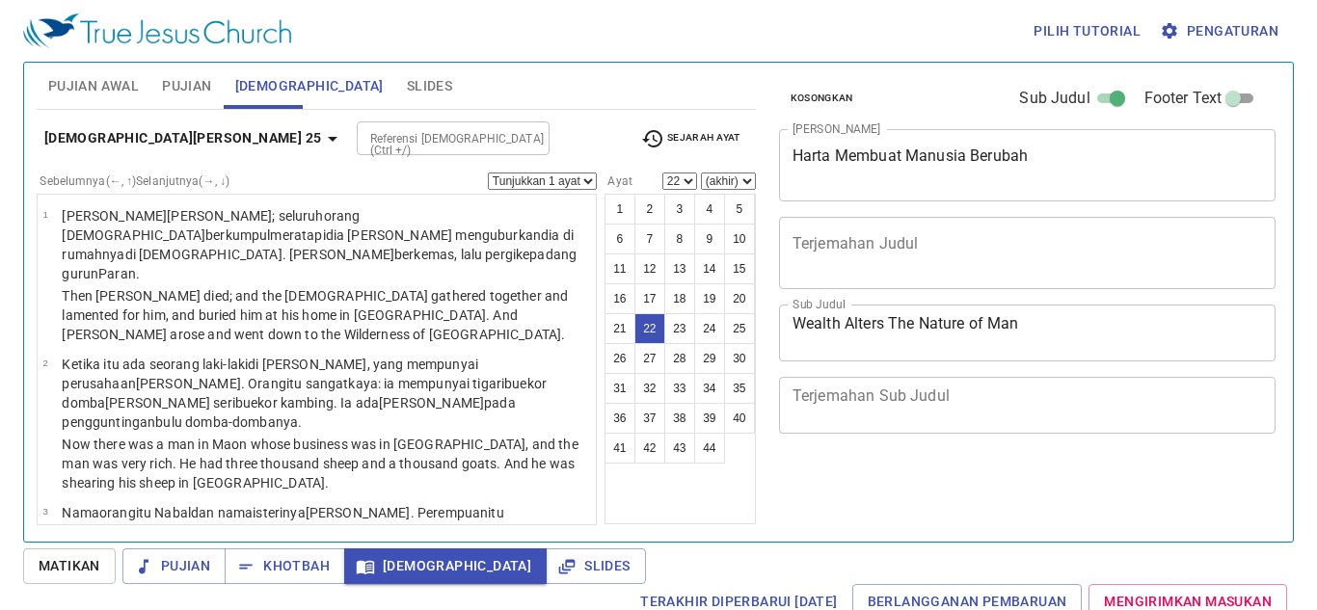
select select "22"
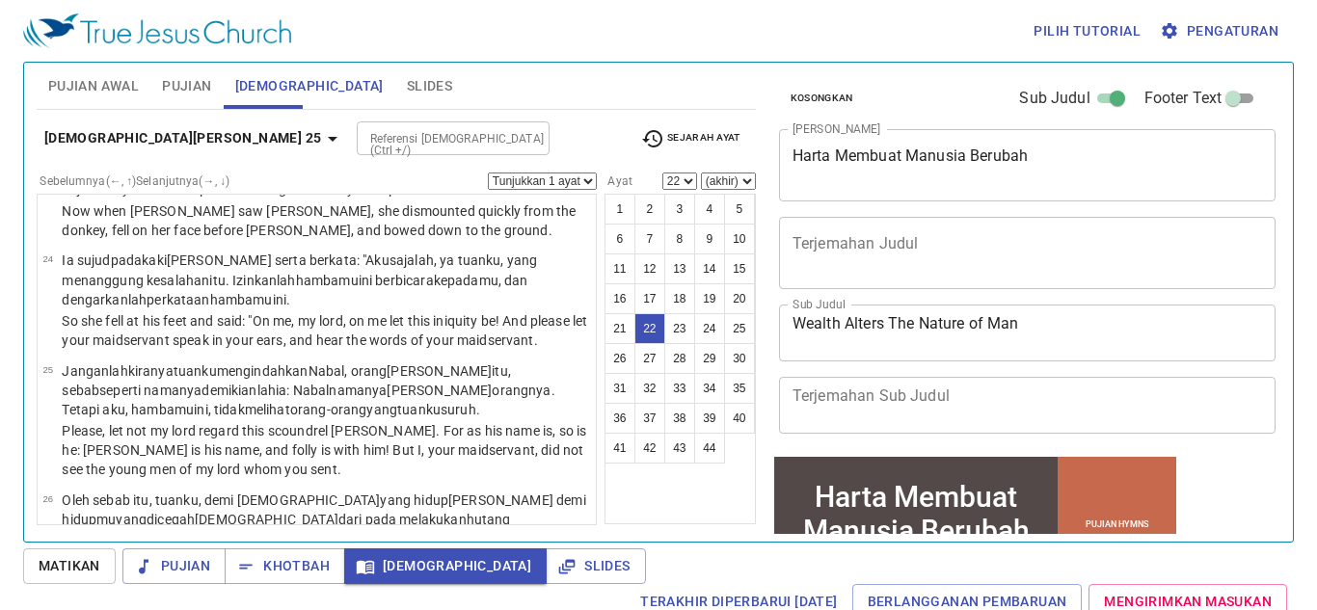
scroll to position [236, 0]
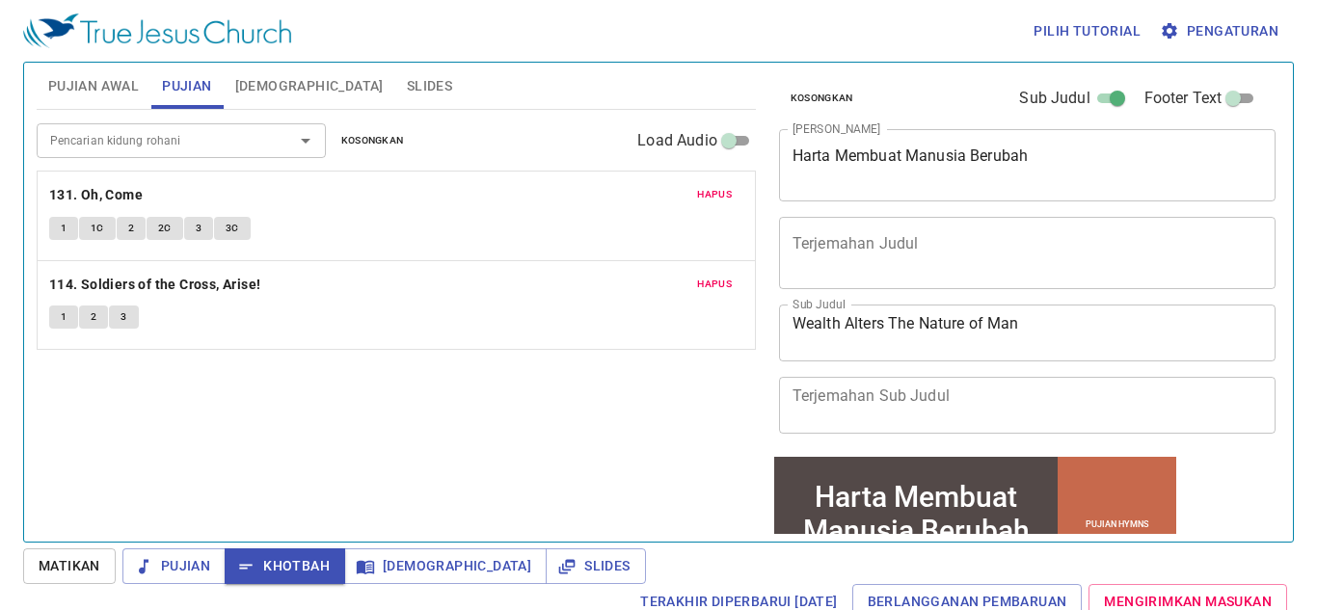
scroll to position [236, 0]
